Goal: Task Accomplishment & Management: Manage account settings

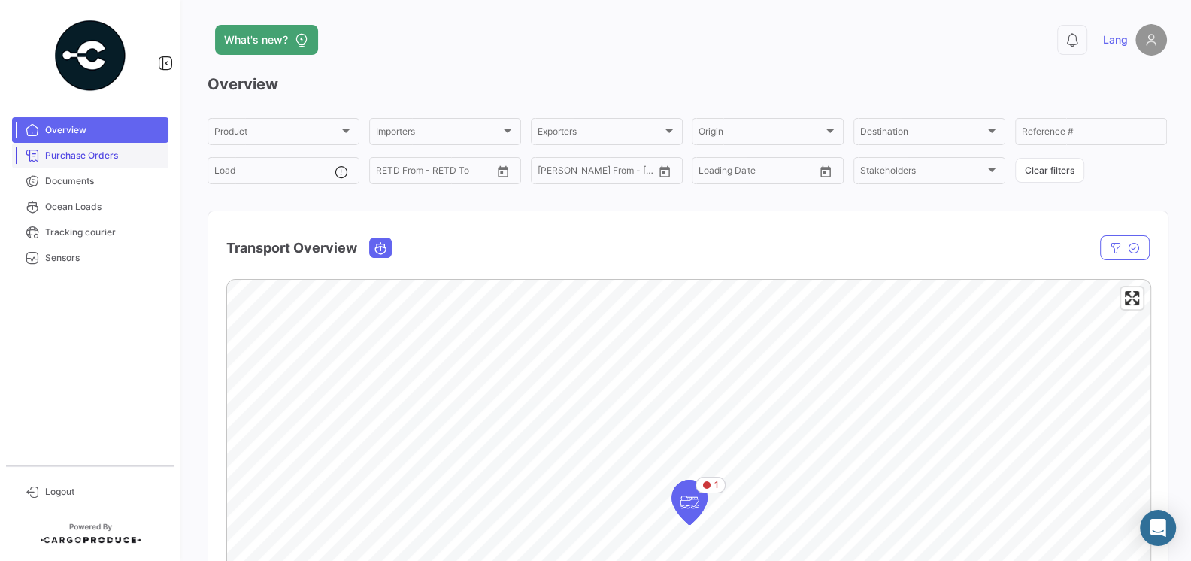
click at [93, 161] on span "Purchase Orders" at bounding box center [103, 156] width 117 height 14
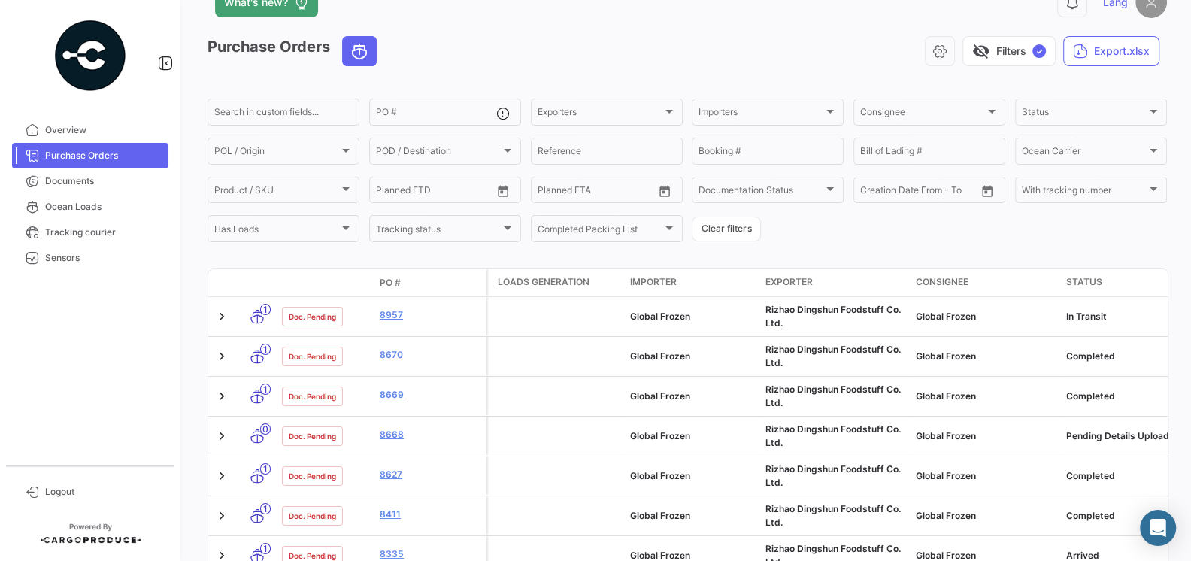
scroll to position [42, 0]
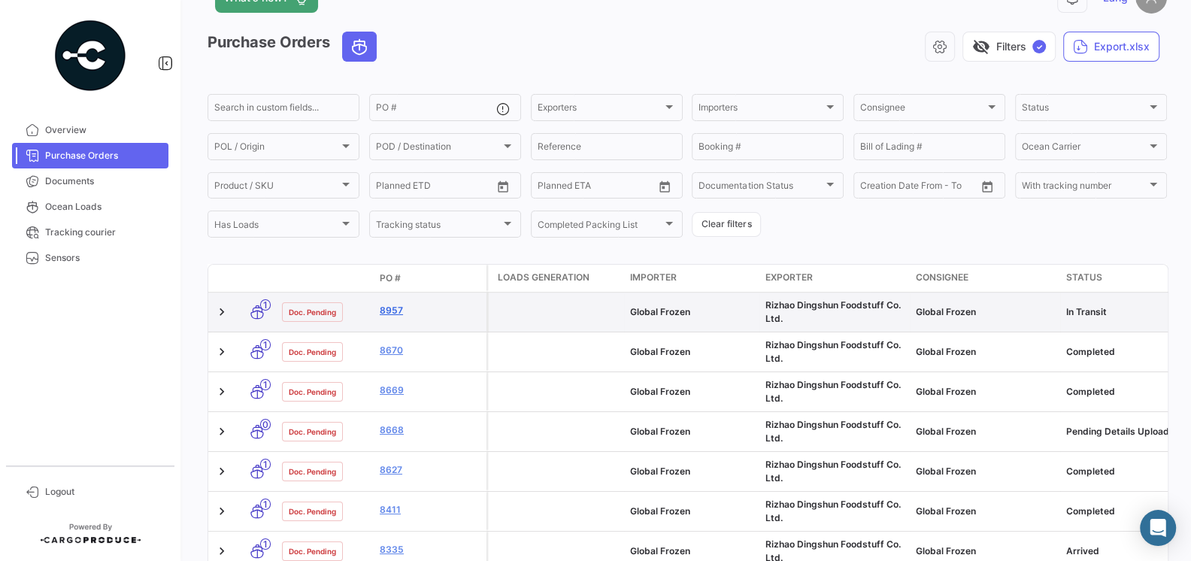
click at [395, 314] on link "8957" at bounding box center [430, 311] width 101 height 14
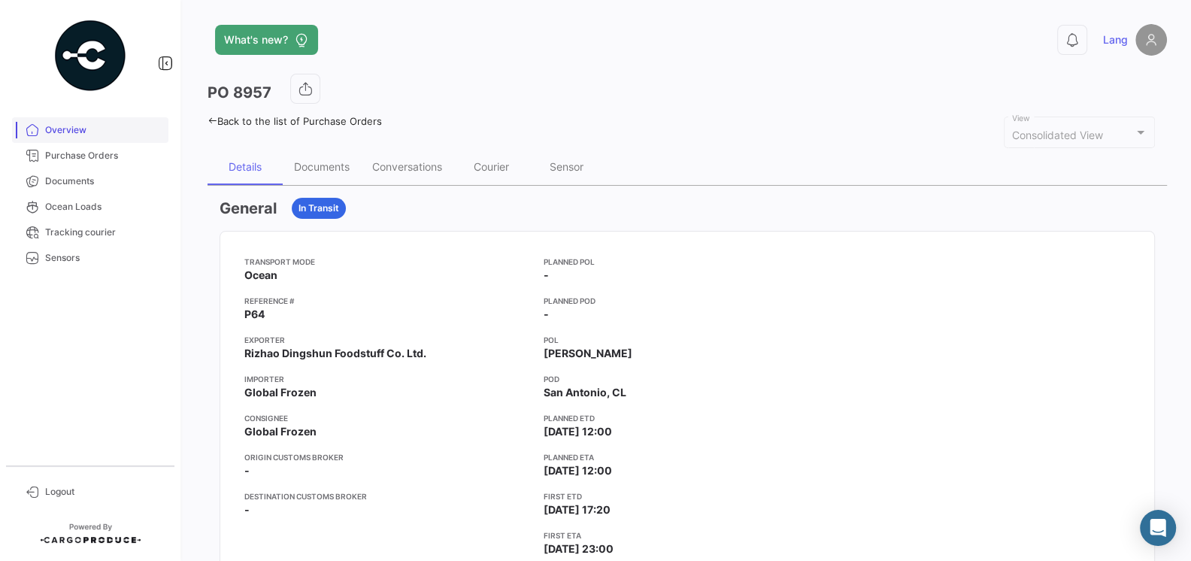
click at [81, 133] on span "Overview" at bounding box center [103, 130] width 117 height 14
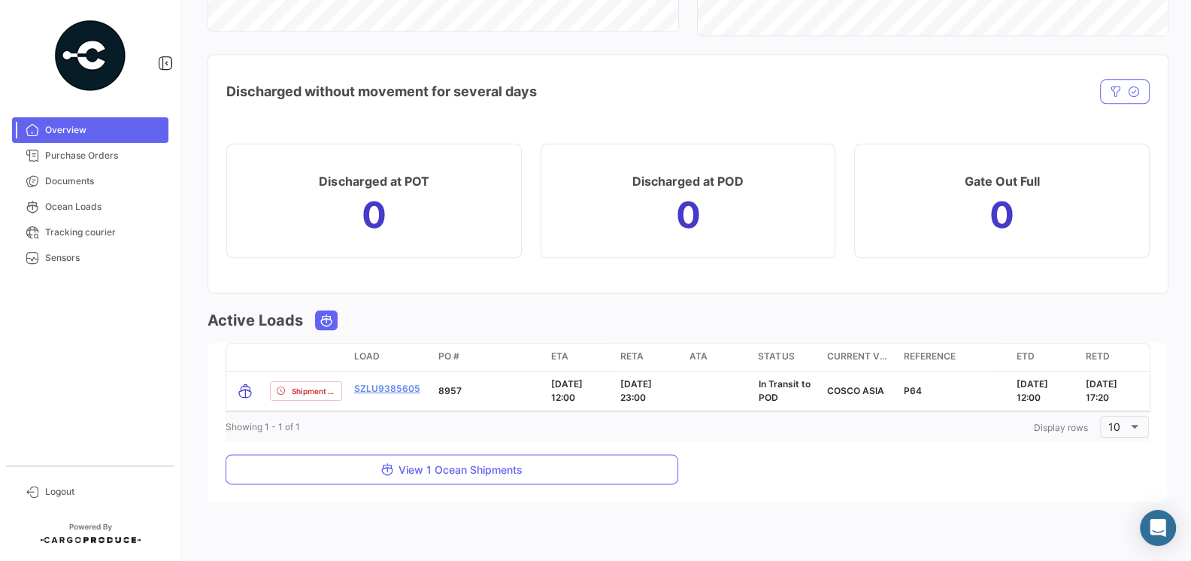
scroll to position [1514, 0]
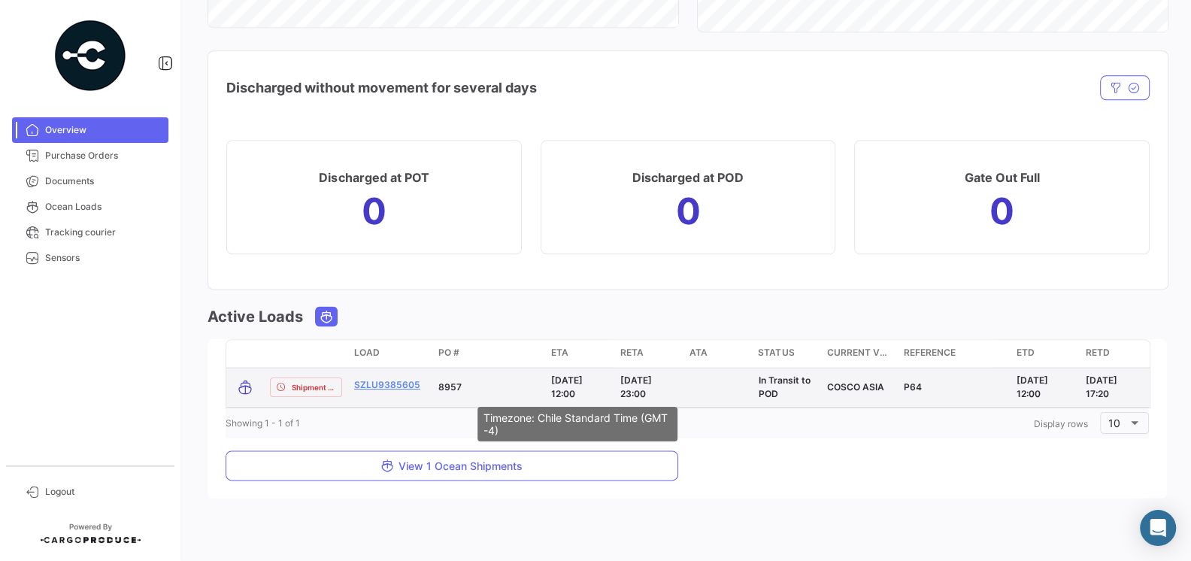
click at [562, 377] on span "[DATE] 12:00" at bounding box center [567, 387] width 32 height 25
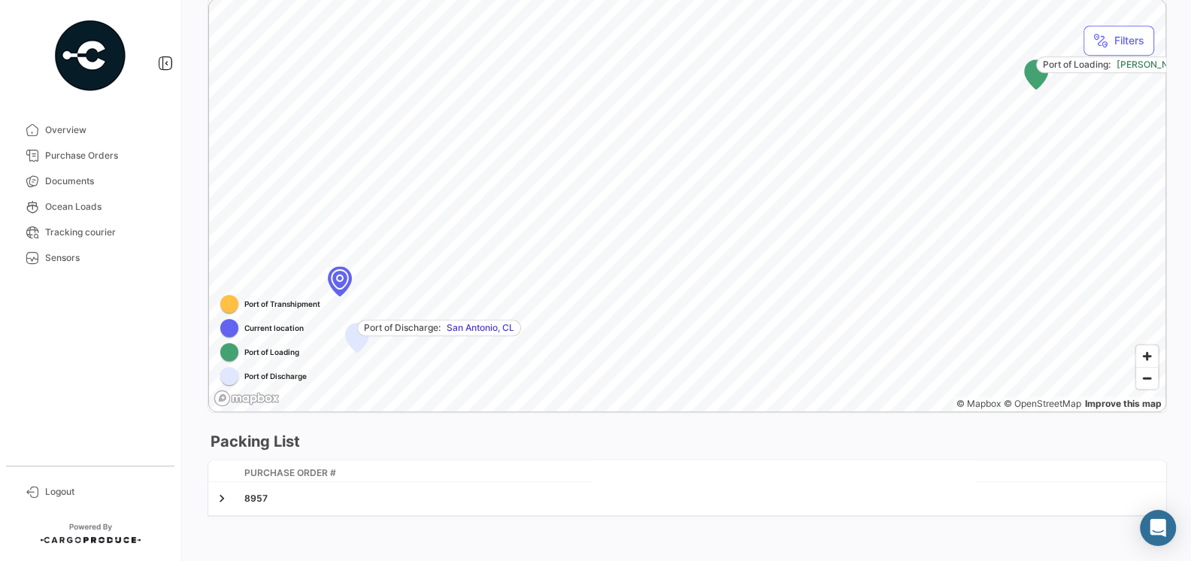
scroll to position [822, 0]
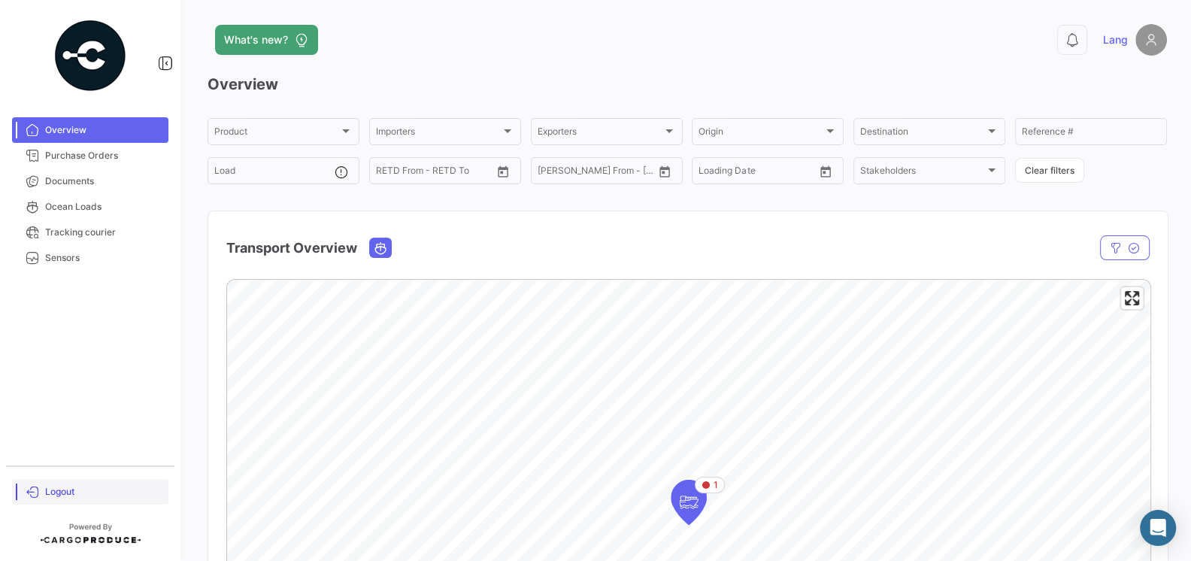
click at [51, 492] on span "Logout" at bounding box center [103, 492] width 117 height 14
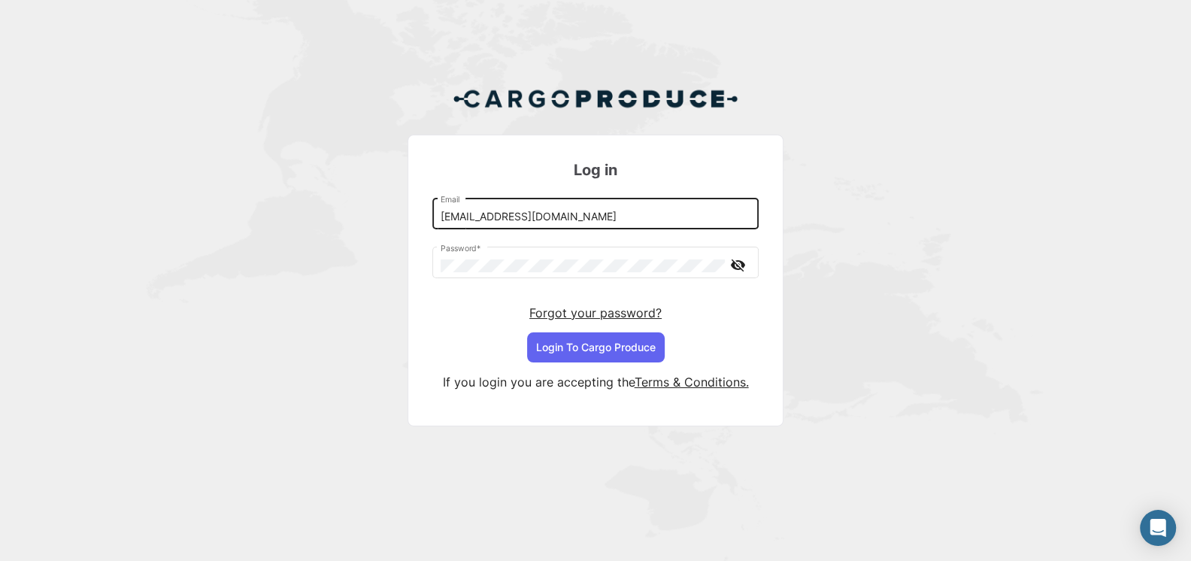
click at [554, 222] on input "[EMAIL_ADDRESS][DOMAIN_NAME]" at bounding box center [596, 217] width 311 height 13
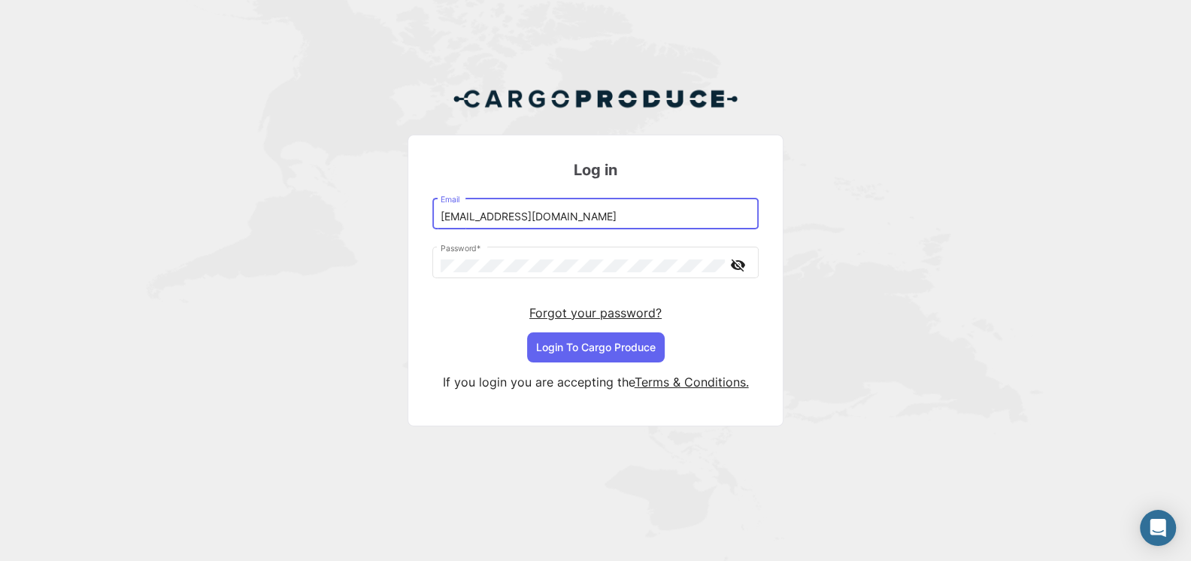
type input "[EMAIL_ADDRESS][DOMAIN_NAME]"
click at [612, 341] on button "Login To Cargo Produce" at bounding box center [596, 347] width 138 height 30
